Goal: Navigation & Orientation: Find specific page/section

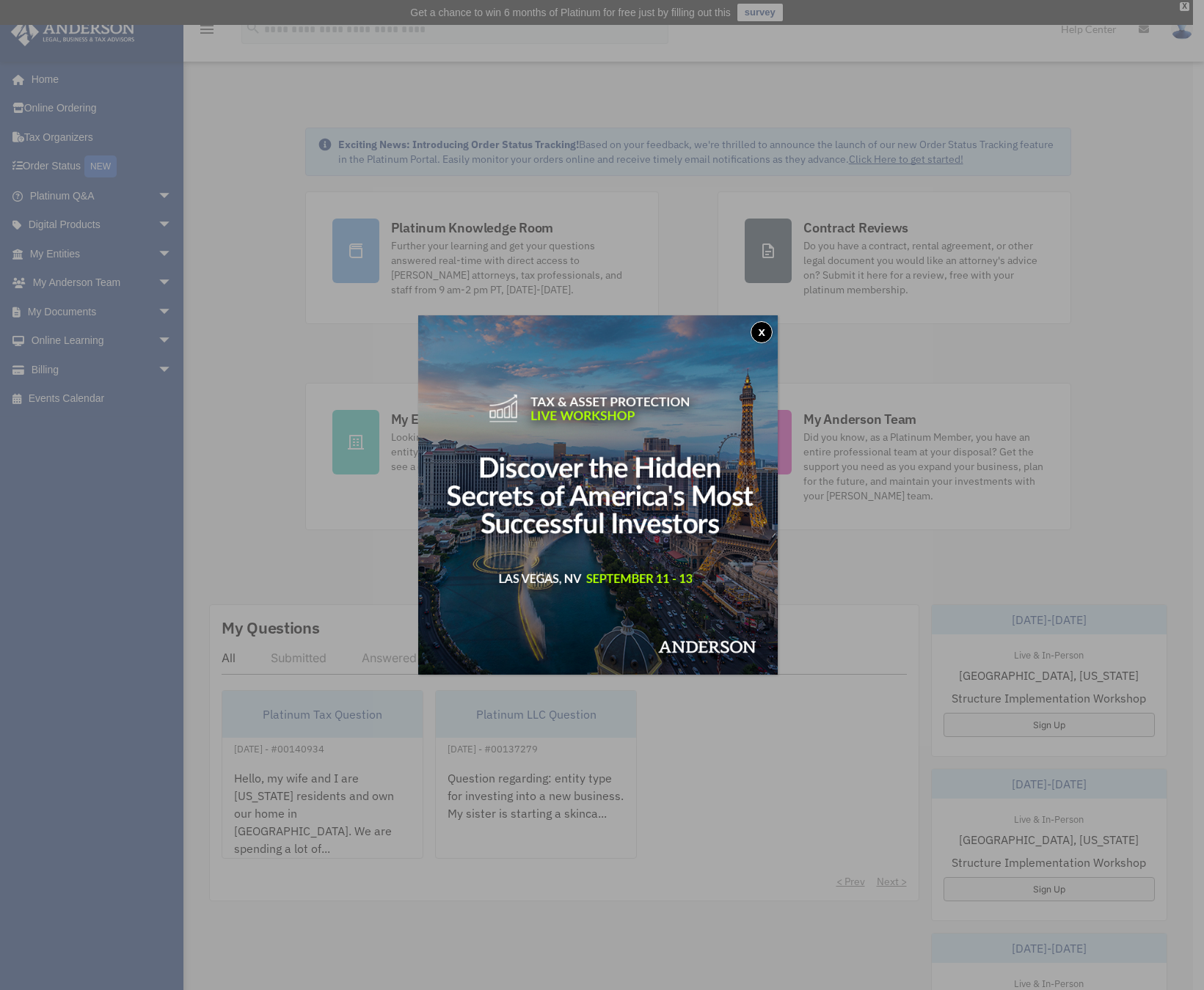
click at [771, 329] on button "x" at bounding box center [761, 333] width 22 height 22
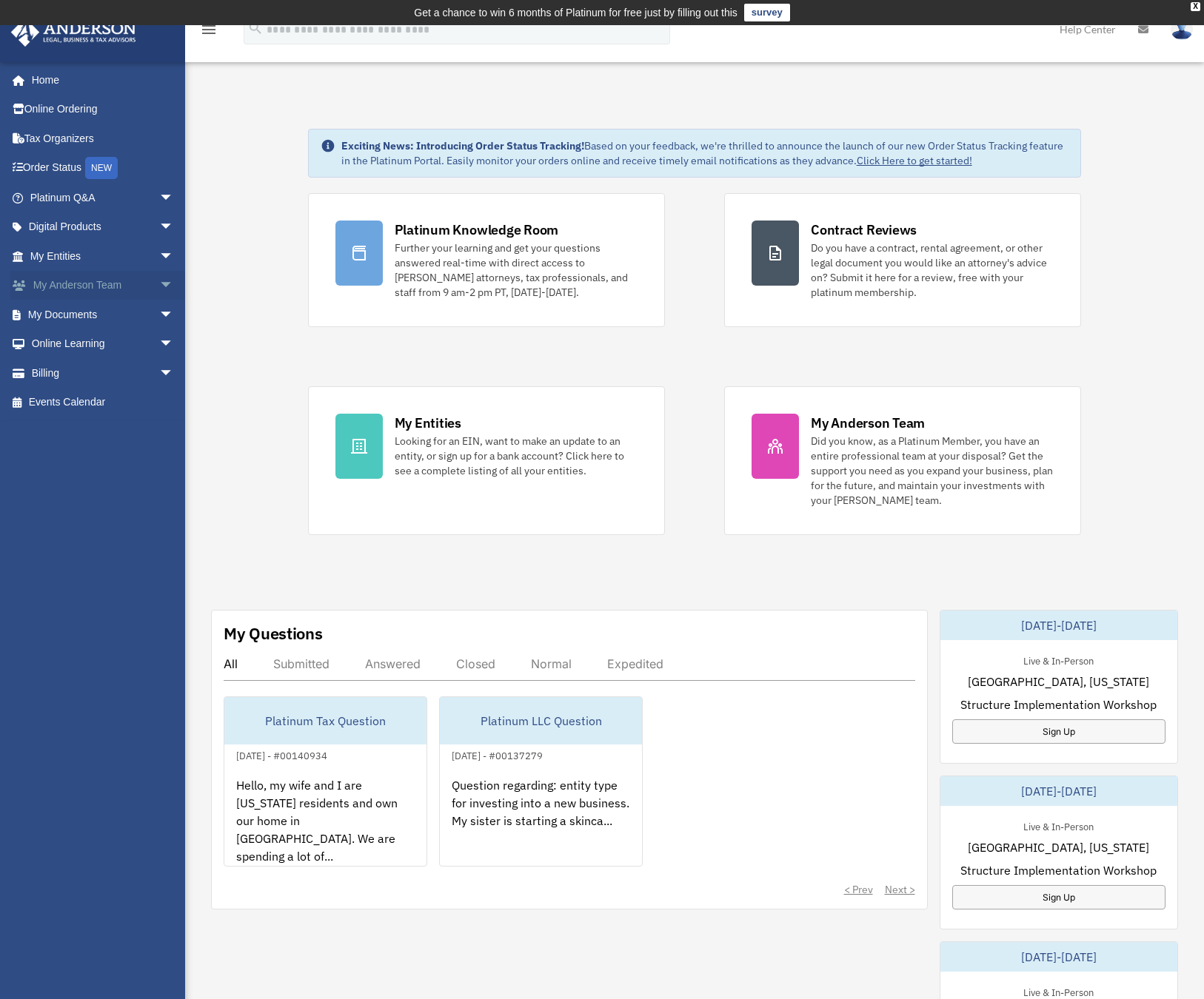
click at [67, 293] on link "My Anderson Team arrow_drop_down" at bounding box center [103, 285] width 185 height 30
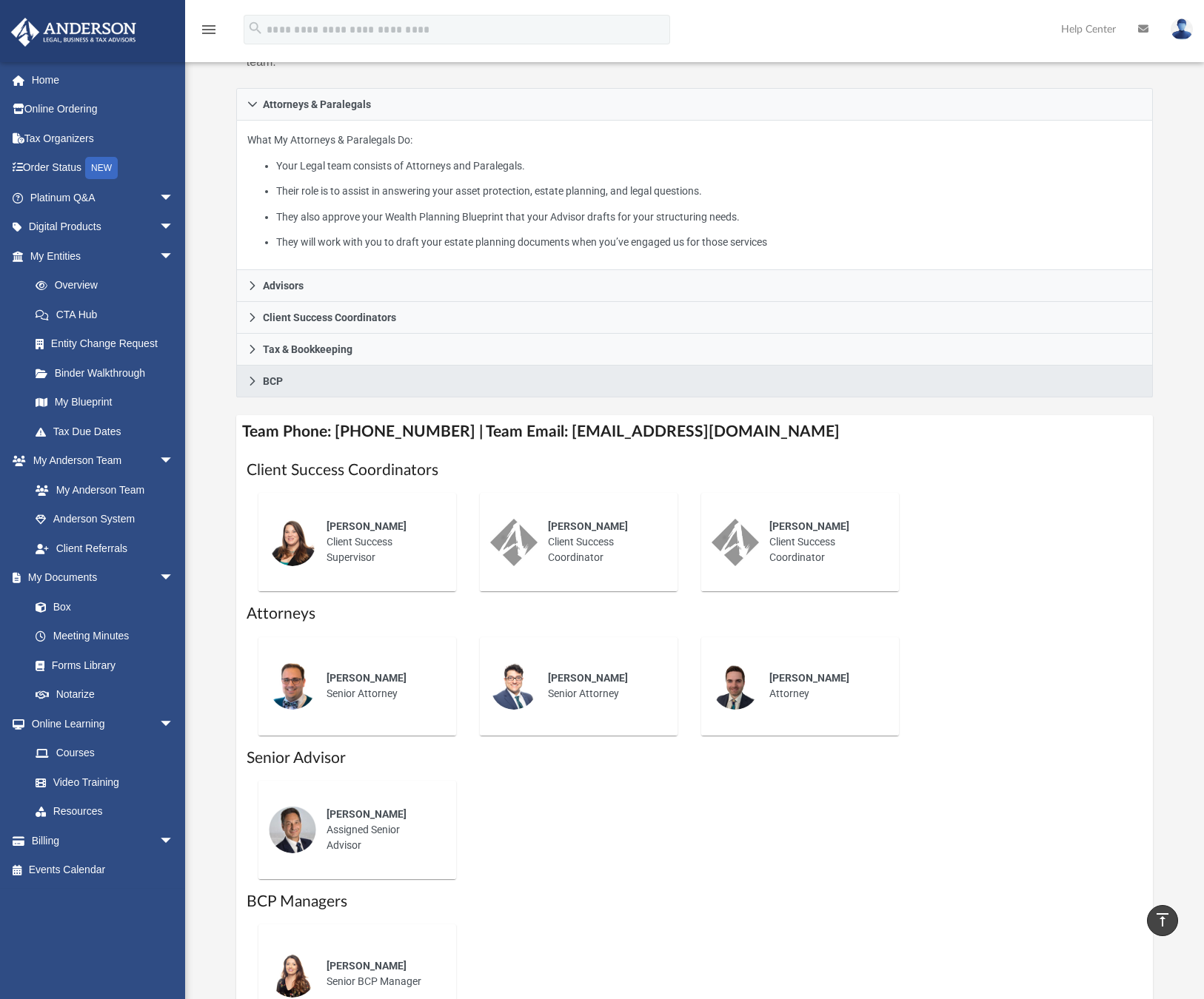
scroll to position [258, 0]
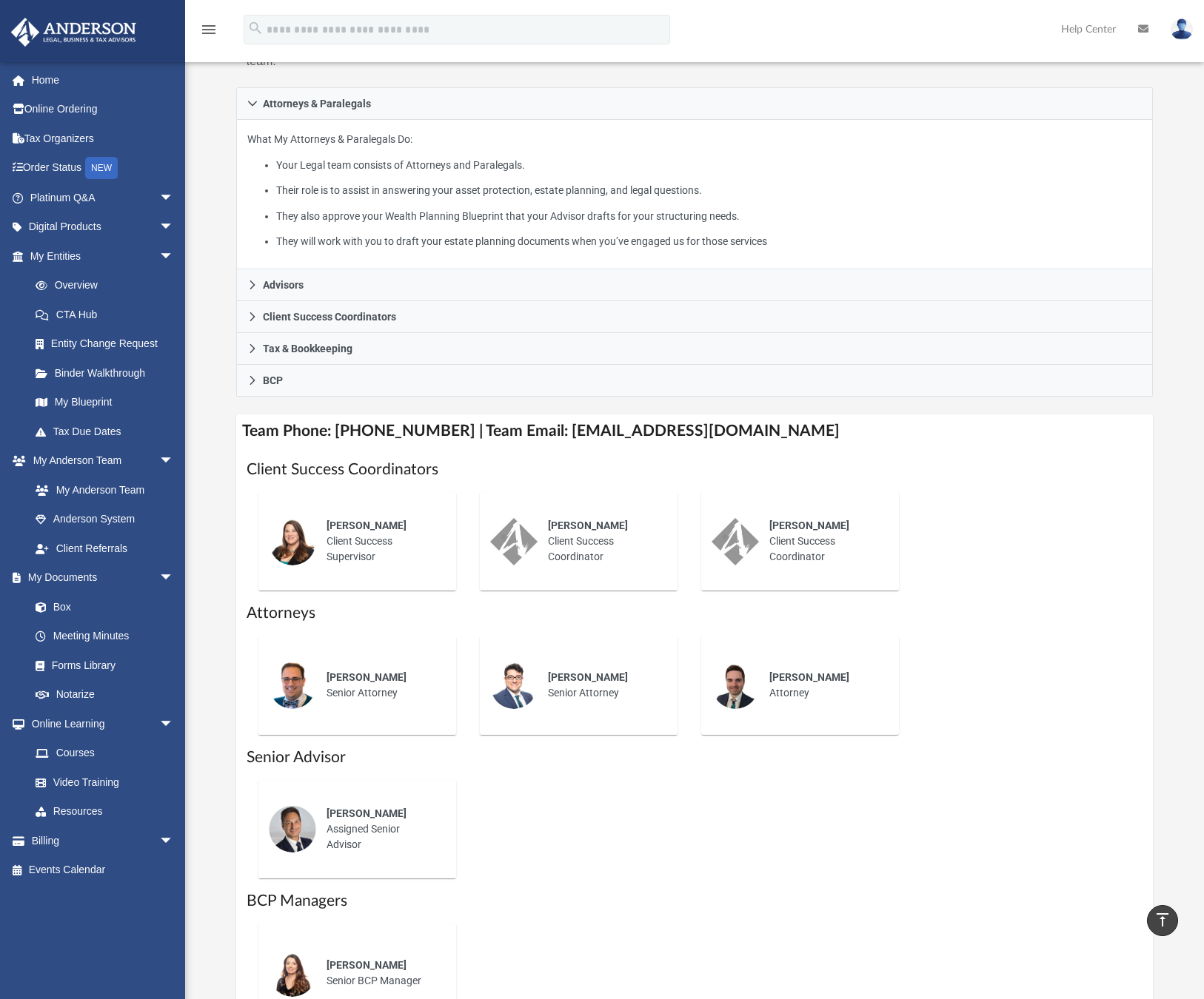
click at [388, 519] on span "[PERSON_NAME]" at bounding box center [366, 525] width 80 height 12
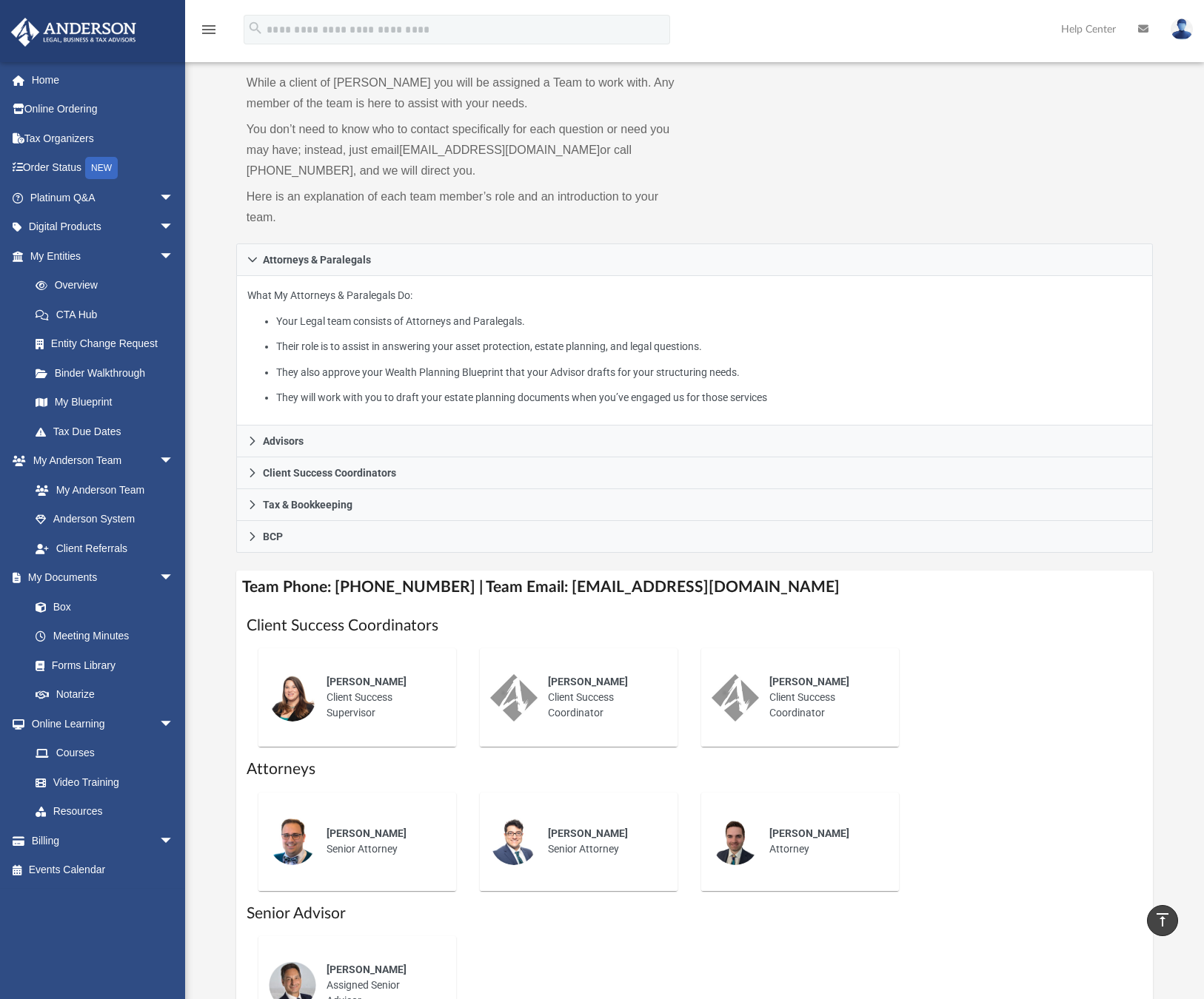
scroll to position [0, 0]
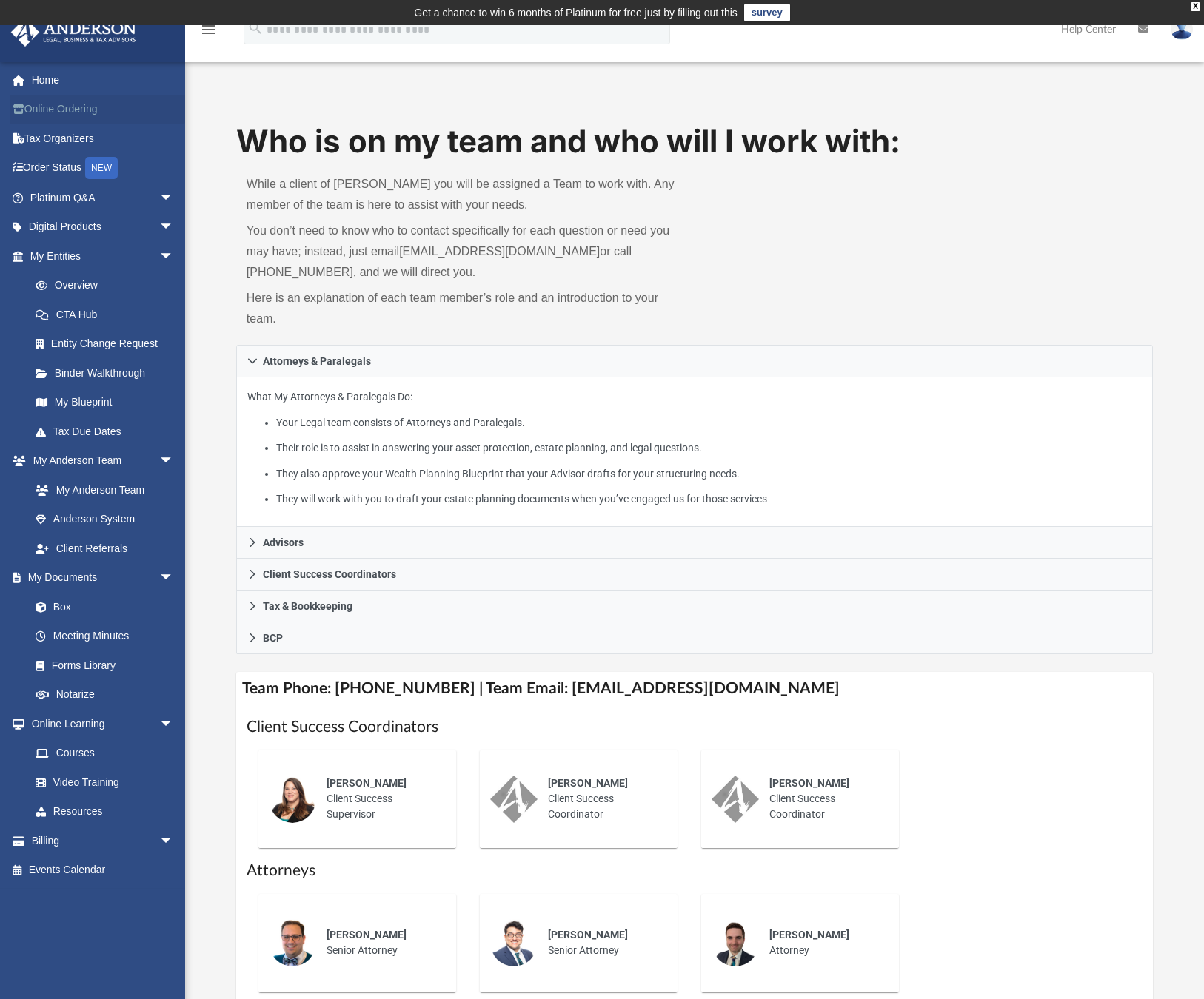
click at [75, 105] on link "Online Ordering" at bounding box center [103, 109] width 185 height 30
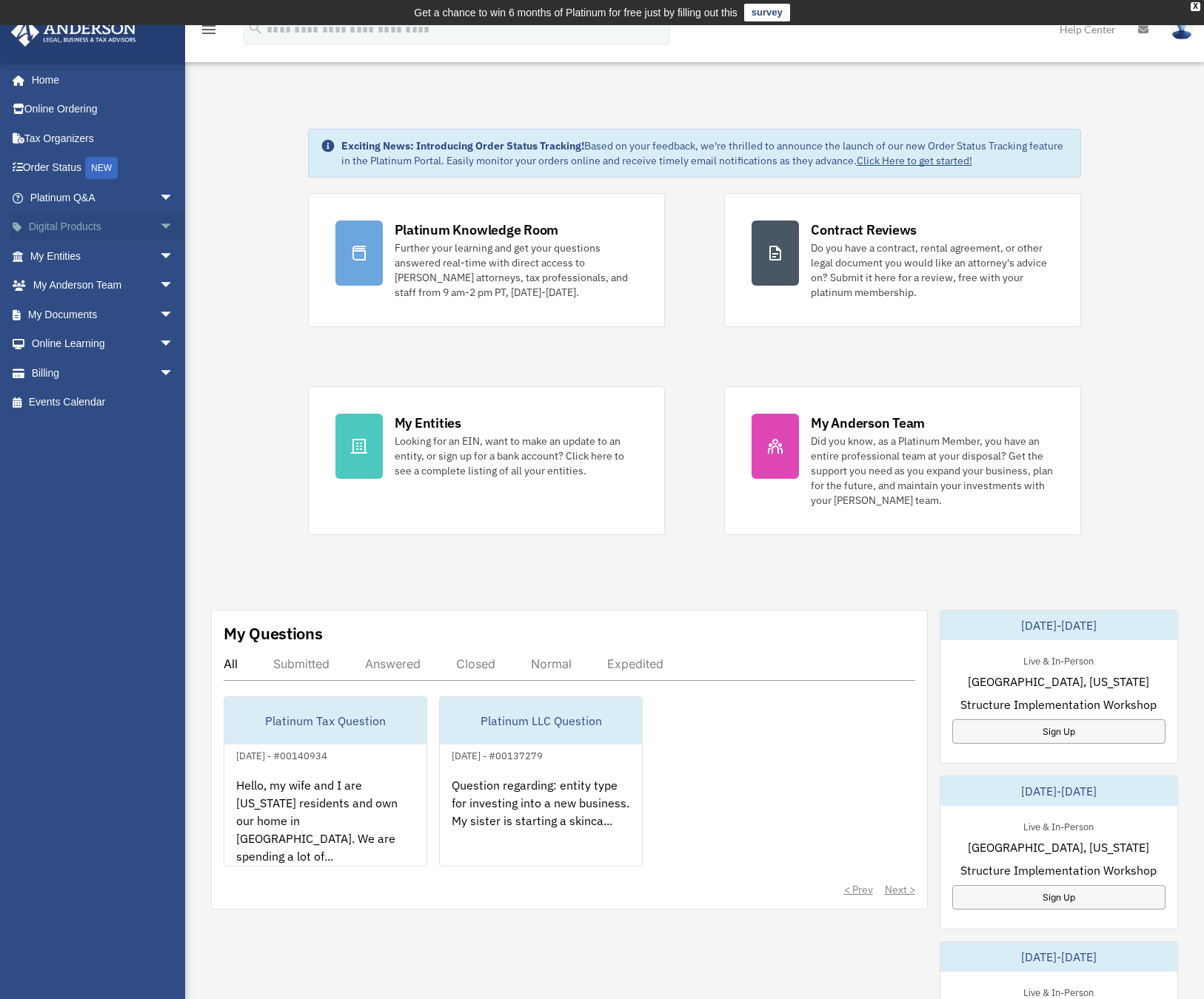
click at [129, 234] on link "Digital Products arrow_drop_down" at bounding box center [103, 227] width 185 height 30
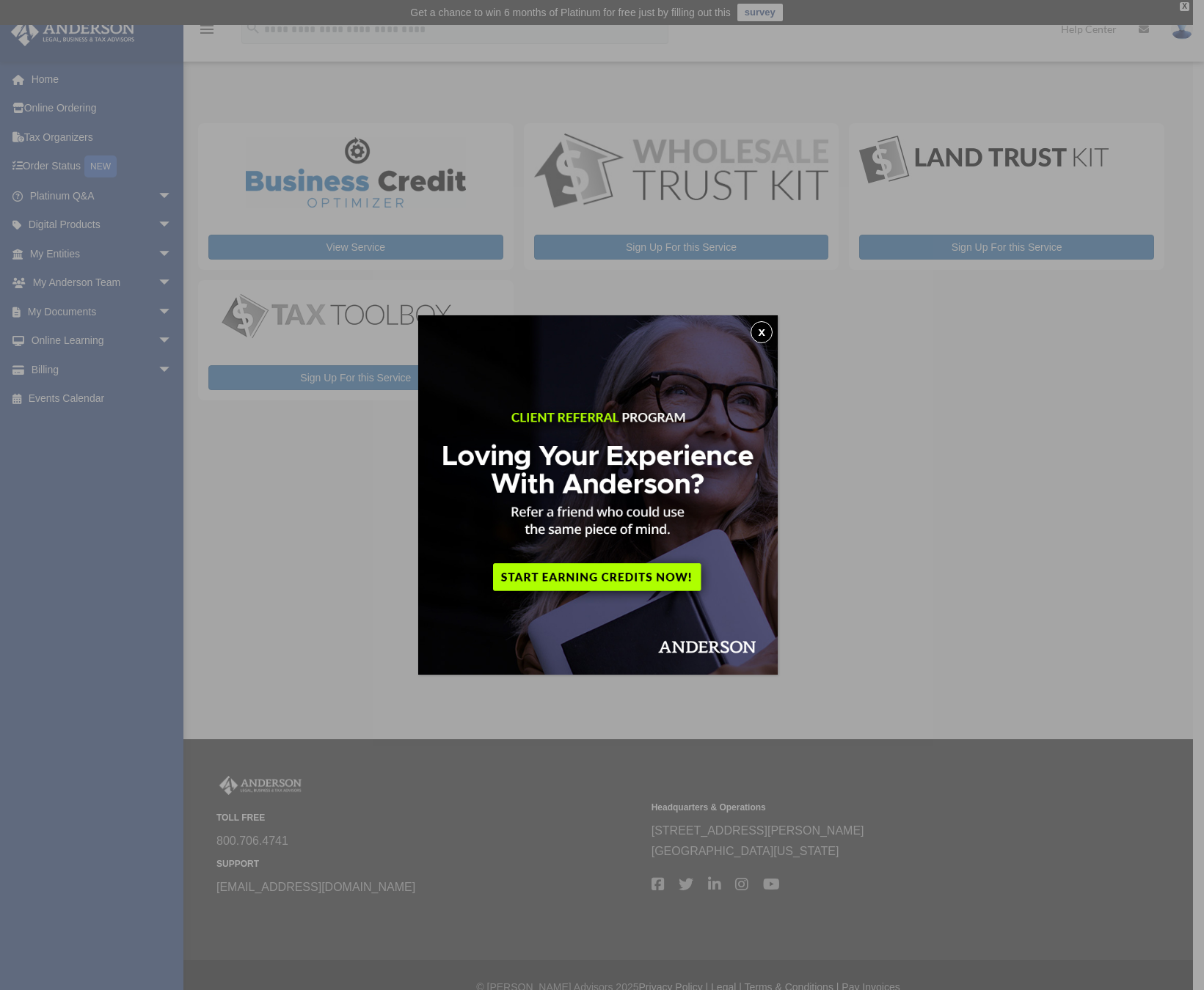
click at [757, 327] on button "x" at bounding box center [761, 333] width 22 height 22
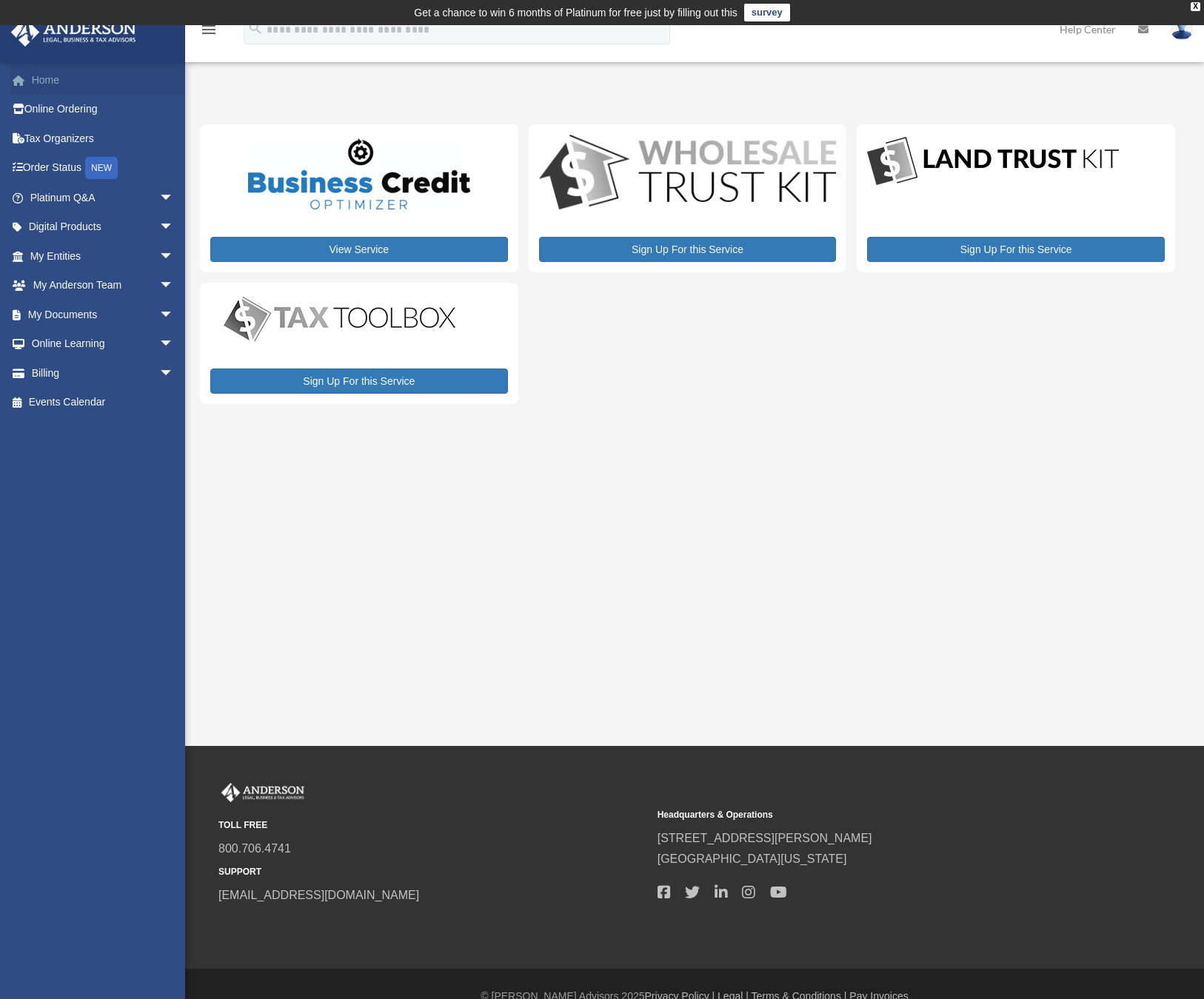
click at [86, 78] on link "Home" at bounding box center [103, 79] width 185 height 30
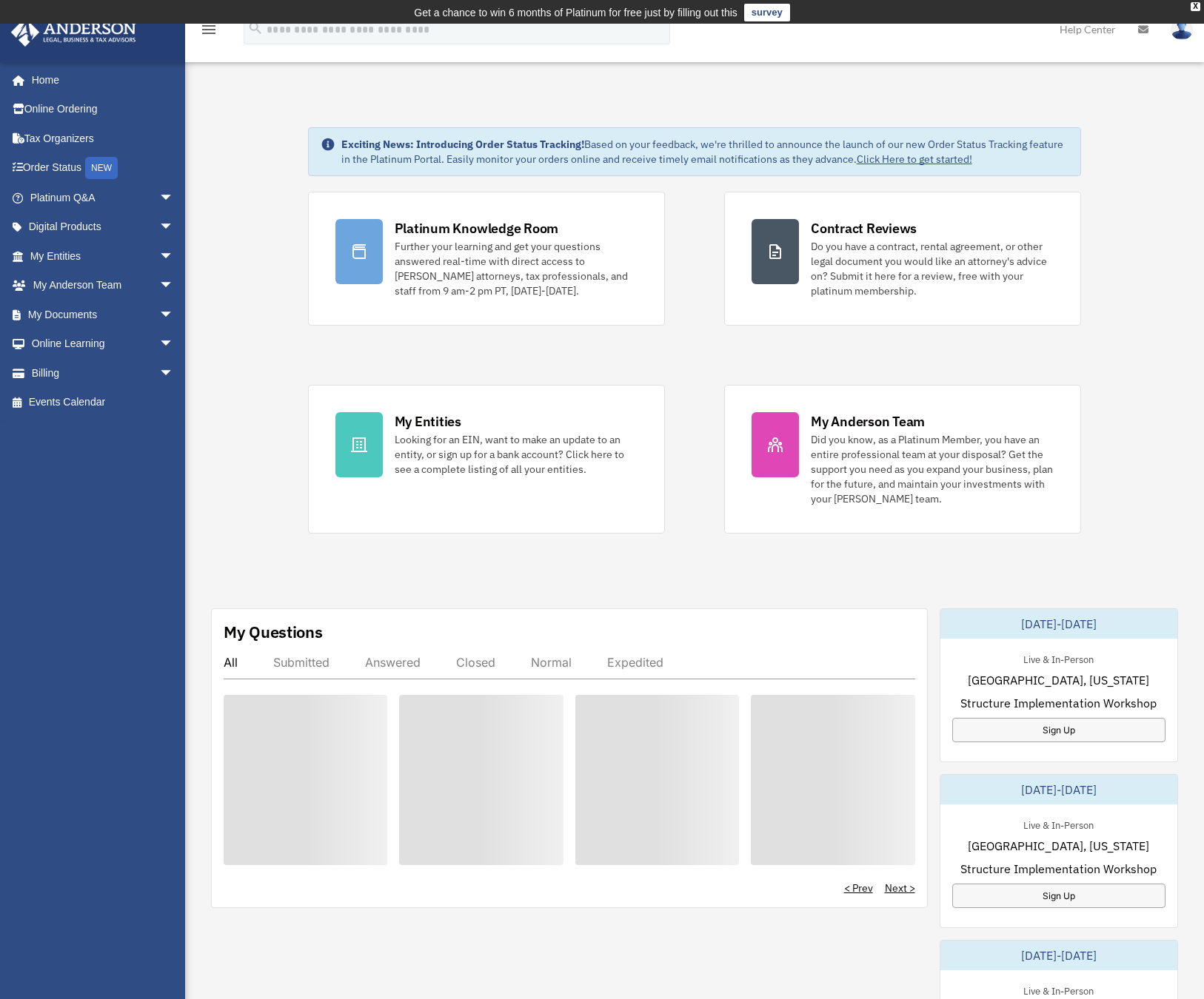
click at [1174, 28] on img at bounding box center [1181, 29] width 22 height 21
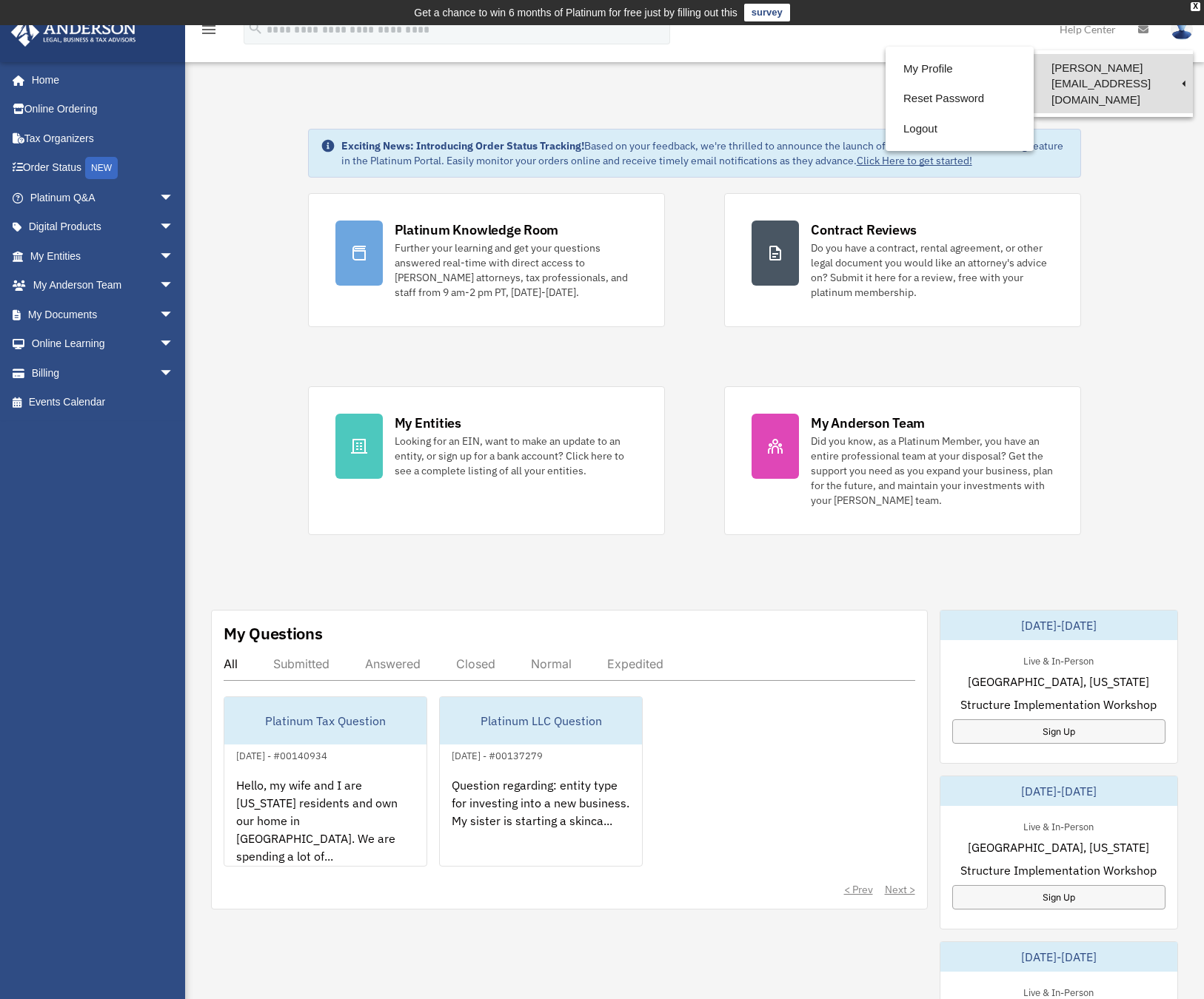
click at [1119, 68] on link "[PERSON_NAME][EMAIL_ADDRESS][DOMAIN_NAME]" at bounding box center [1113, 83] width 159 height 59
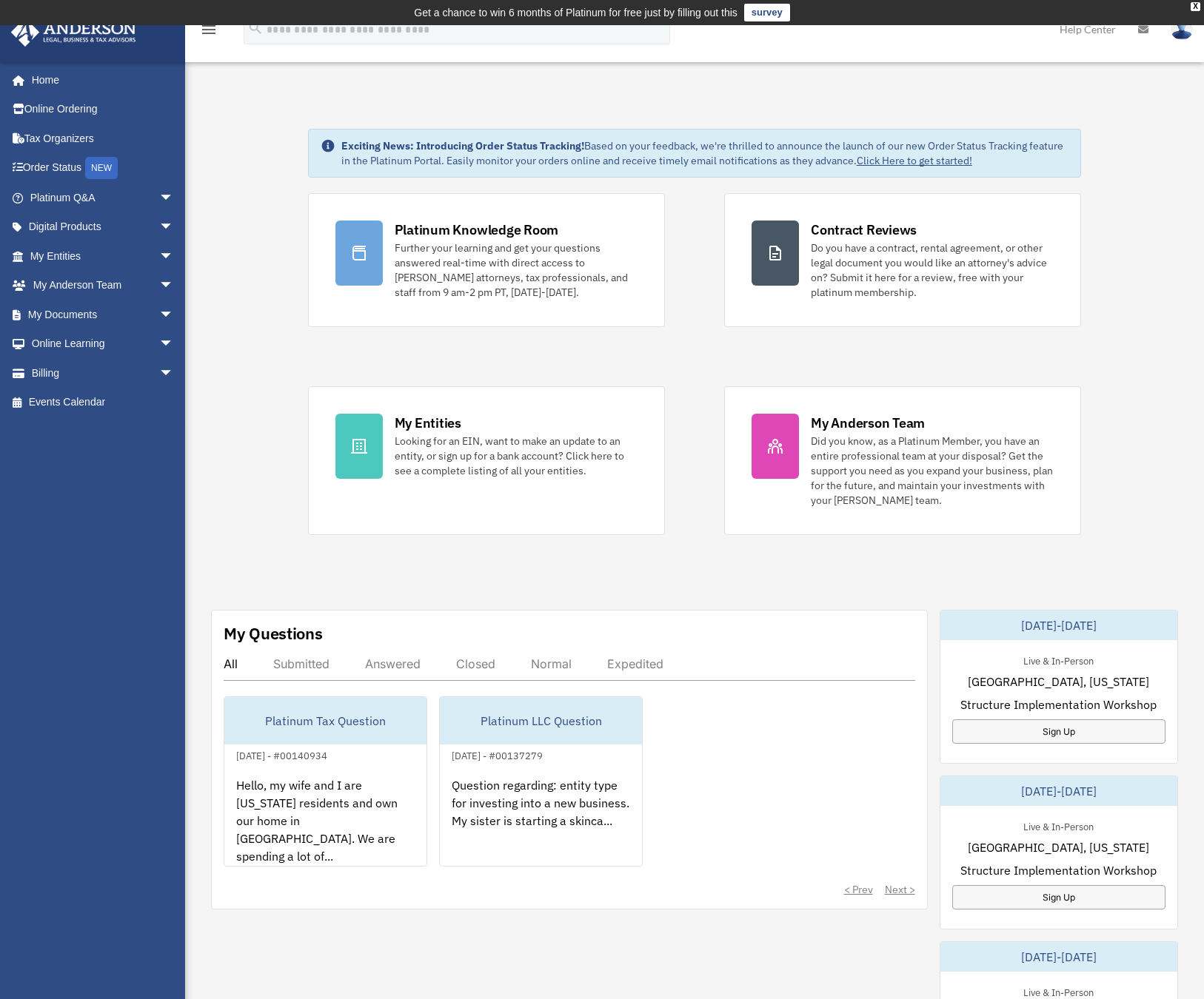
click at [1180, 36] on img at bounding box center [1181, 29] width 22 height 21
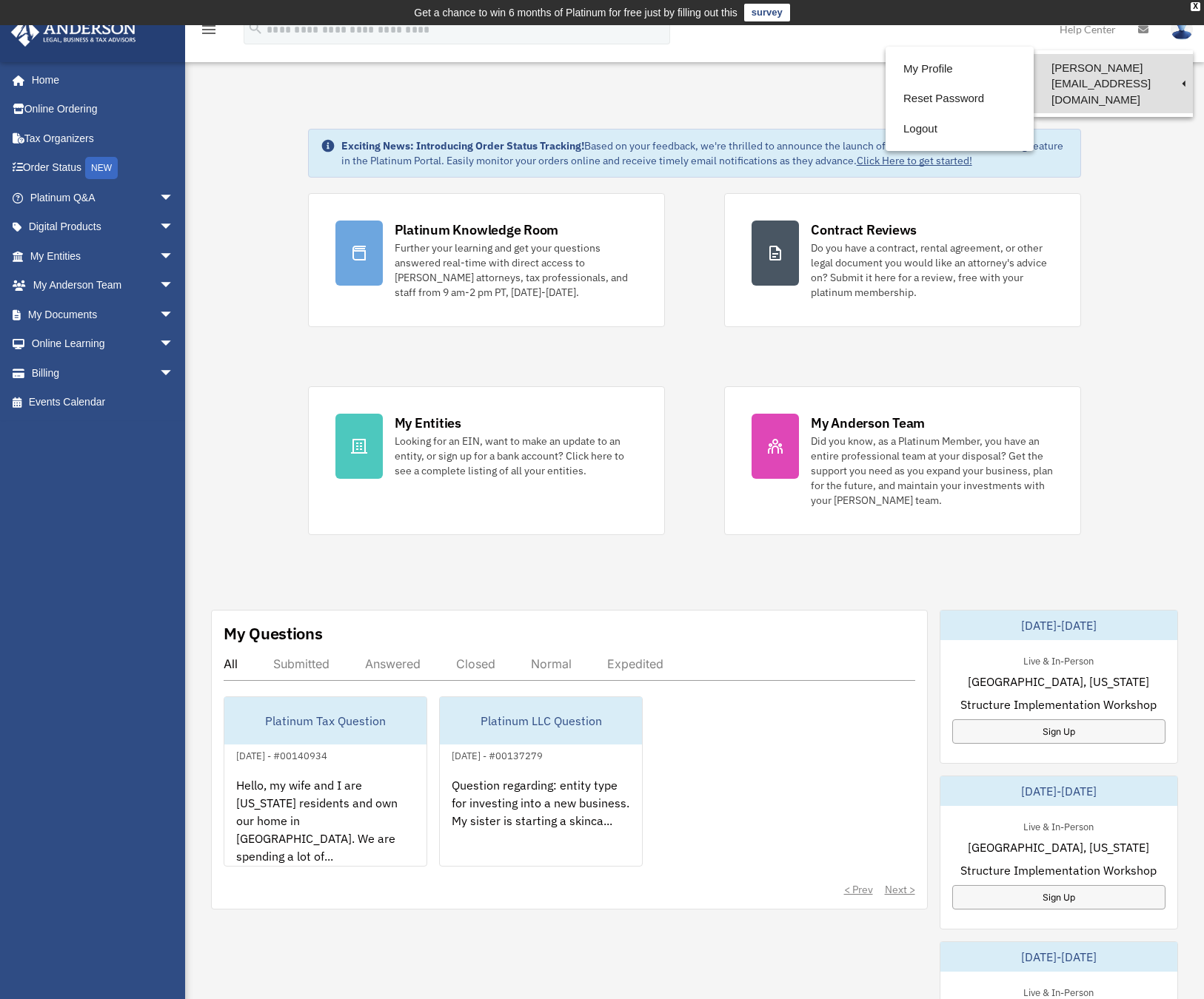
click at [1111, 71] on link "[PERSON_NAME][EMAIL_ADDRESS][DOMAIN_NAME]" at bounding box center [1113, 83] width 159 height 59
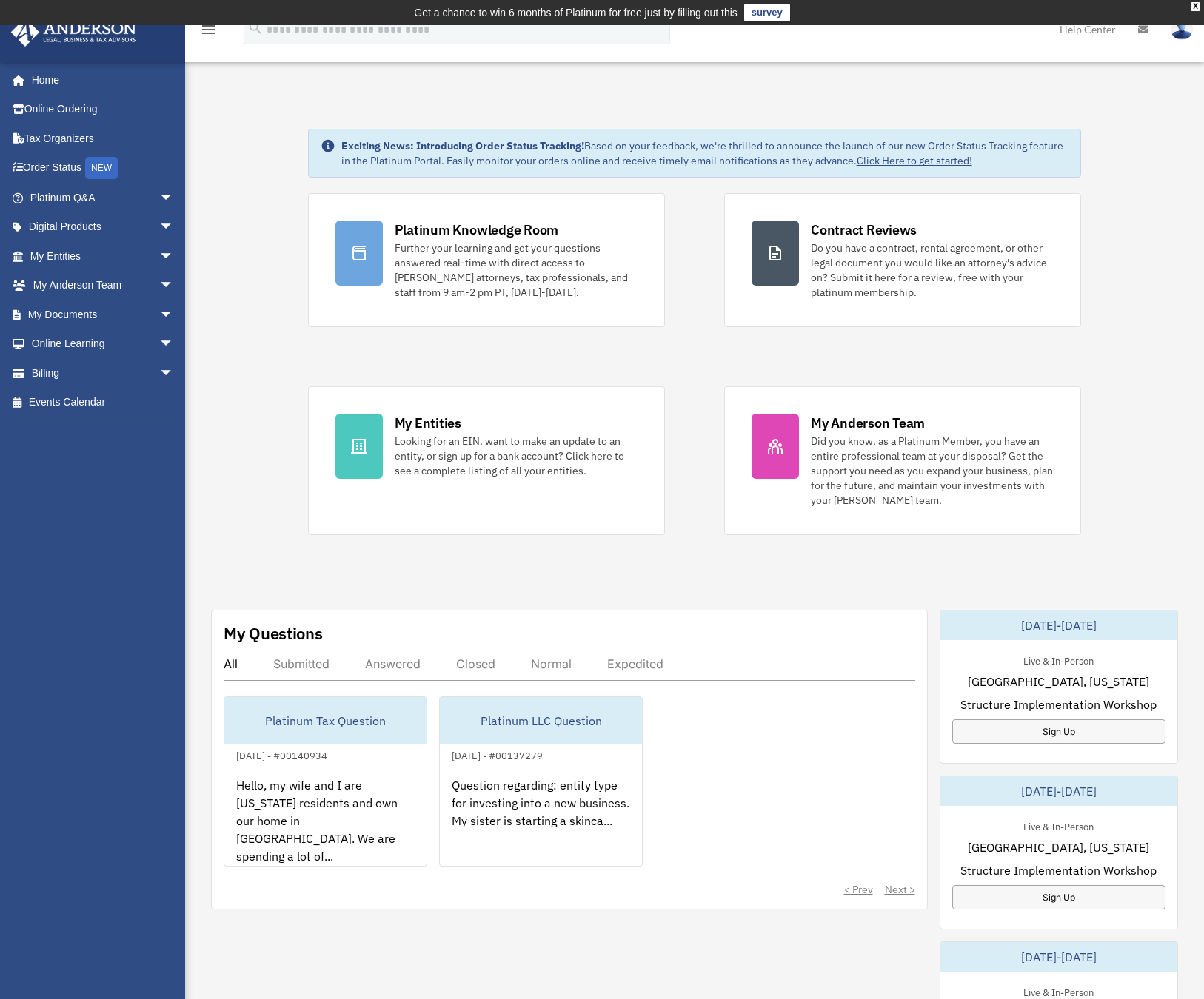
click at [1180, 30] on img at bounding box center [1181, 29] width 22 height 21
